Goal: Task Accomplishment & Management: Manage account settings

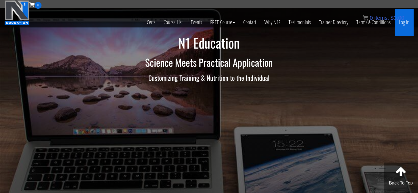
click at [405, 22] on link "Log In" at bounding box center [404, 22] width 19 height 27
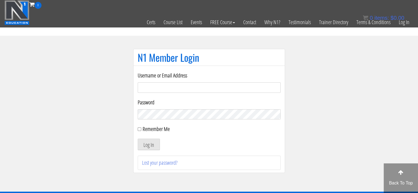
type input "[PERSON_NAME][EMAIL_ADDRESS][DOMAIN_NAME]"
click at [140, 129] on input "Remember Me" at bounding box center [140, 130] width 4 height 4
checkbox input "true"
click at [148, 146] on button "Log In" at bounding box center [149, 145] width 22 height 12
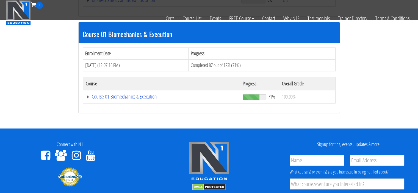
scroll to position [151, 0]
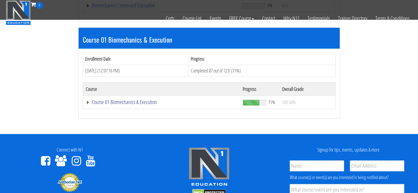
click at [110, 103] on link "Course 01 Biomechanics & Execution" at bounding box center [162, 101] width 152 height 5
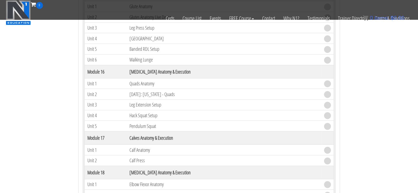
scroll to position [1540, 0]
